Goal: Obtain resource: Obtain resource

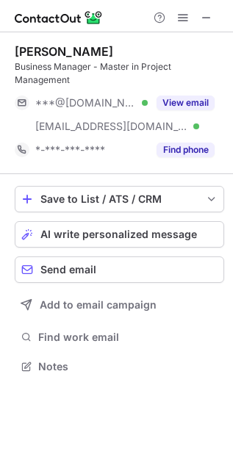
scroll to position [356, 233]
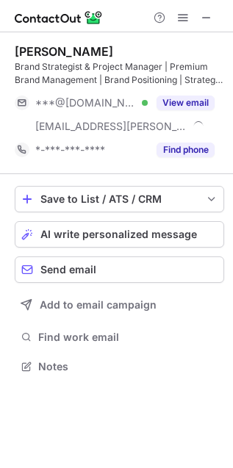
scroll to position [356, 233]
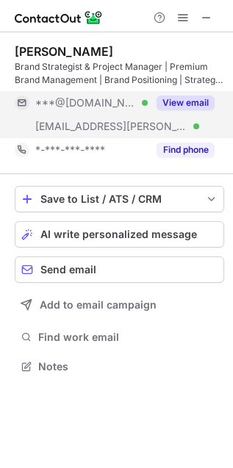
click at [195, 100] on button "View email" at bounding box center [185, 102] width 58 height 15
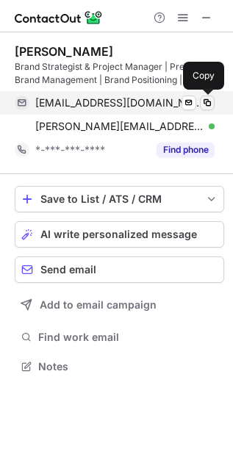
click at [206, 103] on span at bounding box center [207, 103] width 12 height 12
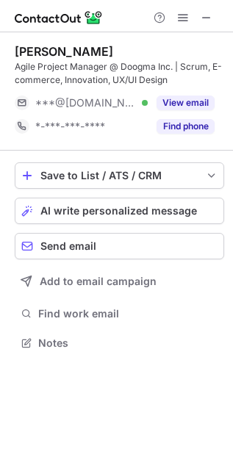
scroll to position [332, 233]
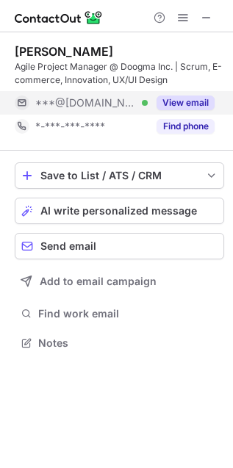
click at [192, 106] on button "View email" at bounding box center [185, 102] width 58 height 15
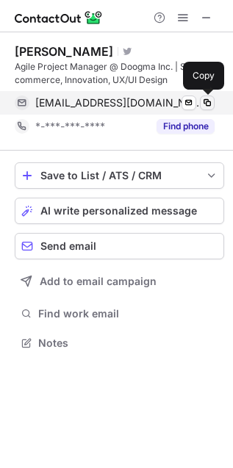
click at [203, 104] on span at bounding box center [207, 103] width 12 height 12
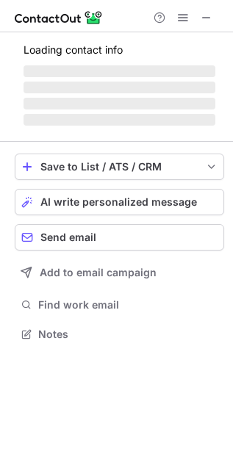
scroll to position [332, 233]
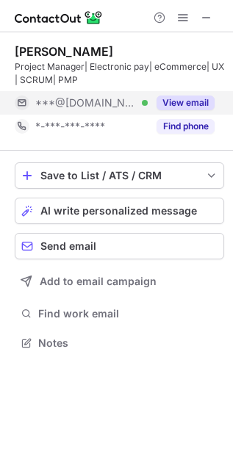
click at [200, 109] on button "View email" at bounding box center [185, 102] width 58 height 15
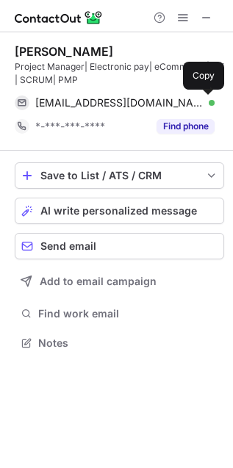
click at [206, 106] on span at bounding box center [207, 103] width 12 height 12
